Goal: Task Accomplishment & Management: Manage account settings

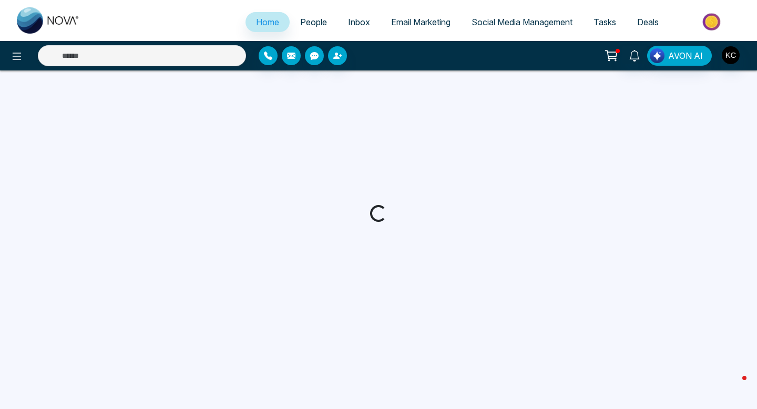
select select "*"
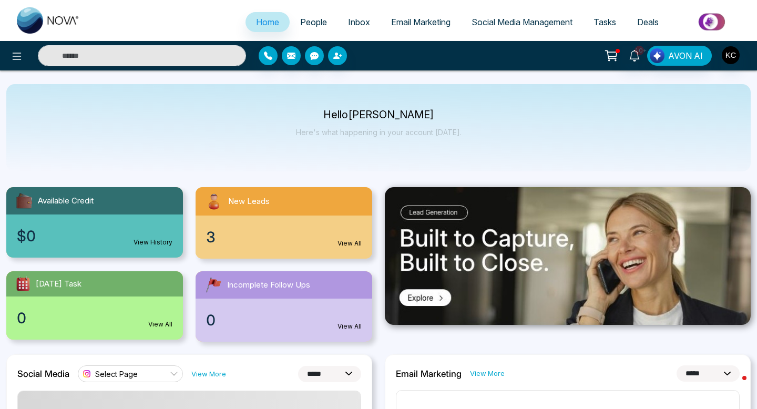
click at [345, 242] on link "View All" at bounding box center [350, 243] width 24 height 9
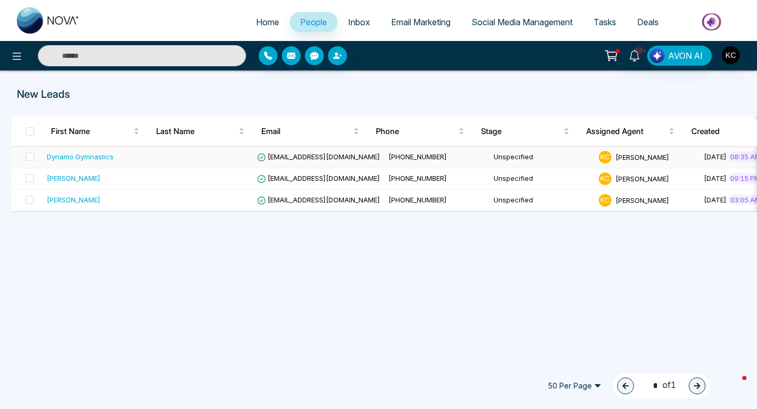
click at [406, 155] on span "[PHONE_NUMBER]" at bounding box center [418, 156] width 58 height 8
click at [162, 178] on td at bounding box center [200, 179] width 105 height 22
click at [162, 194] on td at bounding box center [200, 201] width 105 height 22
click at [13, 57] on icon at bounding box center [17, 56] width 13 height 13
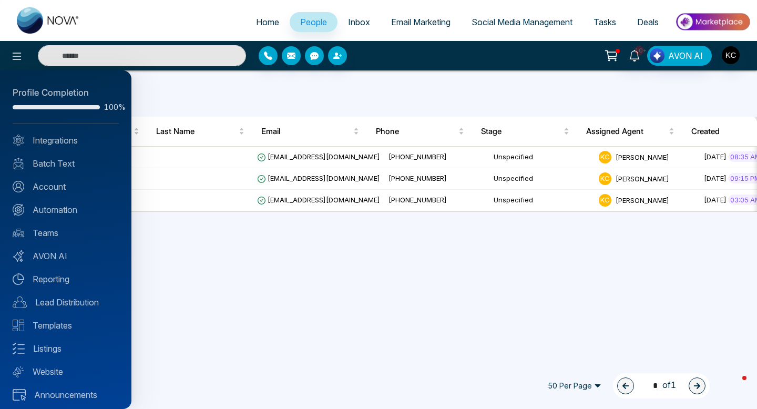
click at [36, 19] on div at bounding box center [378, 204] width 757 height 409
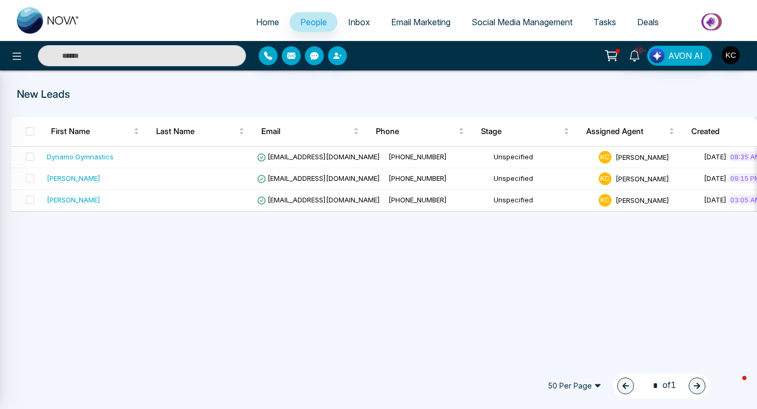
click at [36, 19] on img at bounding box center [48, 20] width 63 height 26
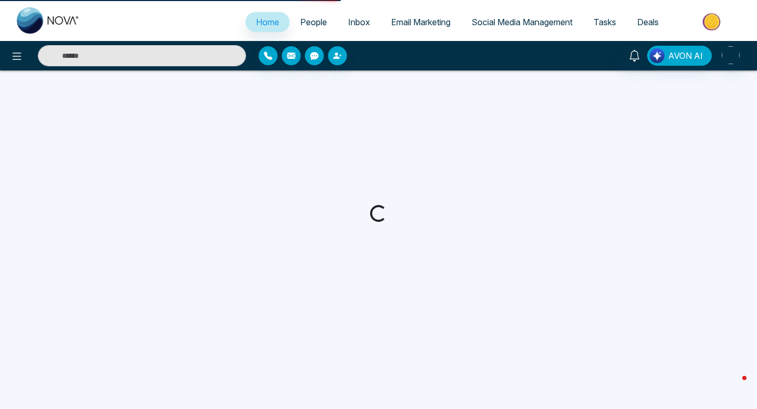
select select "*"
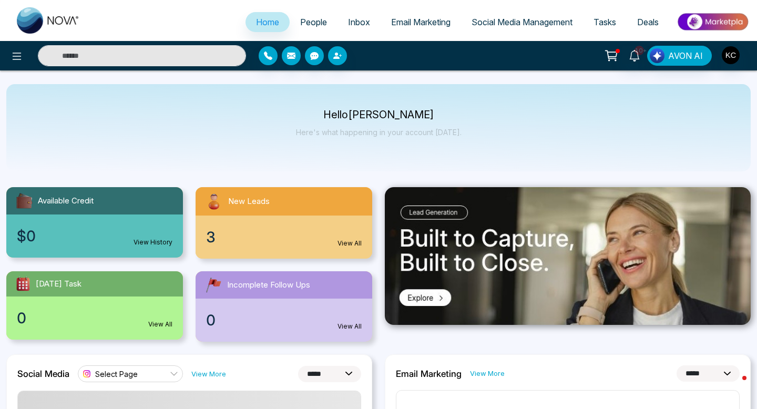
click at [348, 241] on link "View All" at bounding box center [350, 243] width 24 height 9
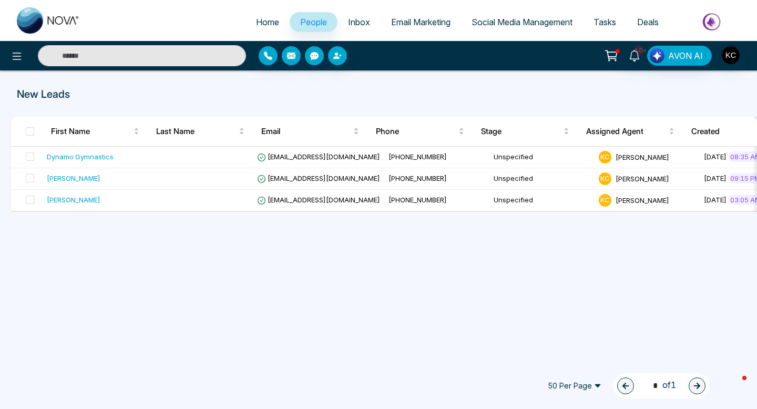
click at [261, 21] on span "Home" at bounding box center [267, 22] width 23 height 11
select select "*"
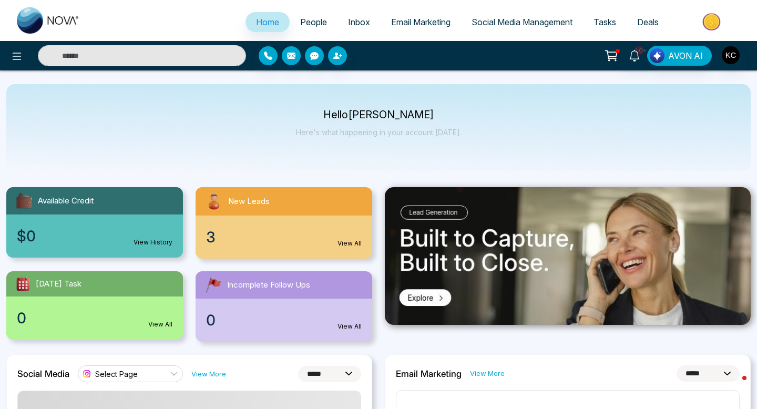
click at [348, 242] on link "View All" at bounding box center [350, 243] width 24 height 9
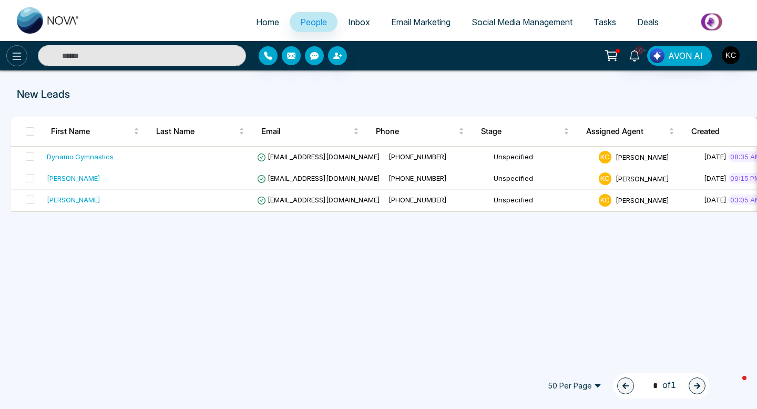
click at [12, 58] on icon at bounding box center [17, 56] width 13 height 13
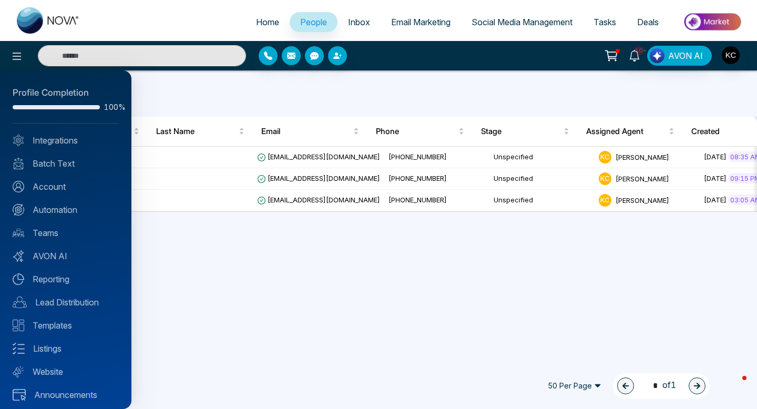
click at [187, 103] on div at bounding box center [378, 204] width 757 height 409
